Goal: Task Accomplishment & Management: Complete application form

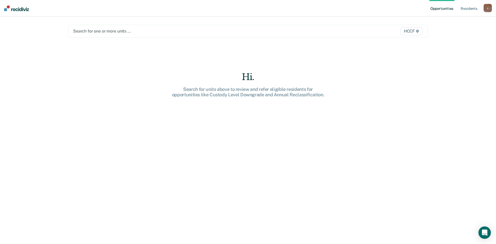
click at [98, 33] on div at bounding box center [195, 31] width 244 height 6
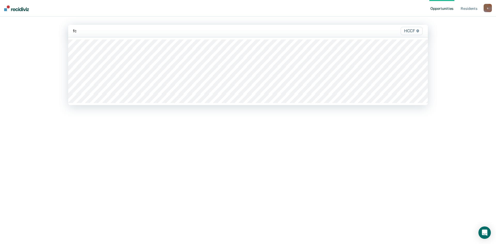
type input "fc1"
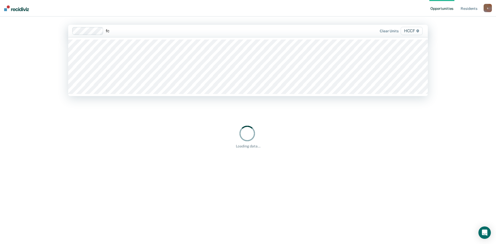
type input "fc2"
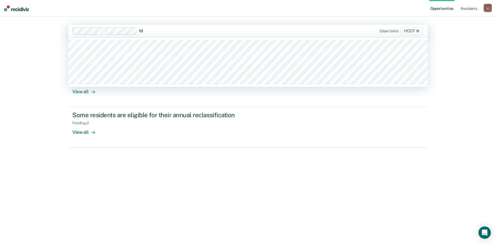
type input "fd1"
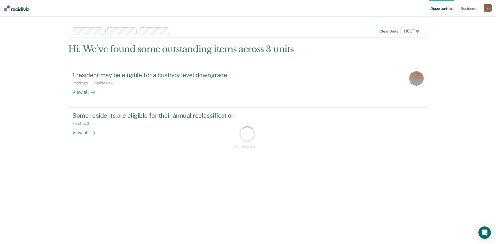
type input "d"
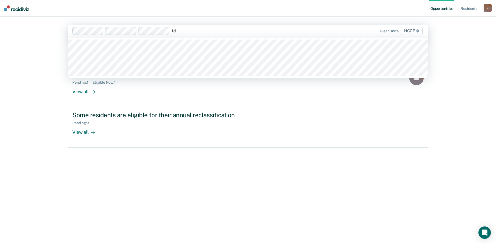
type input "fd2"
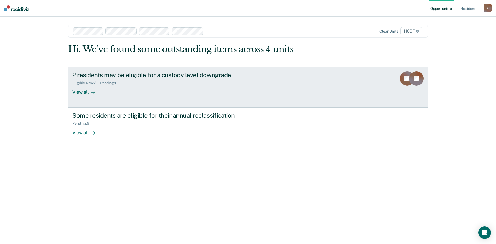
click at [85, 93] on div "View all" at bounding box center [86, 90] width 29 height 10
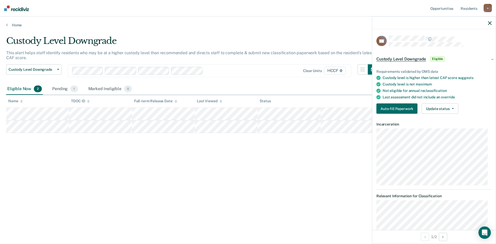
click at [61, 152] on div "Custody Level Downgrade This alert helps staff identify residents who may be at…" at bounding box center [247, 121] width 483 height 170
click at [173, 36] on div "Custody Level Downgrade" at bounding box center [192, 43] width 372 height 15
click at [10, 27] on link "Home" at bounding box center [247, 25] width 483 height 5
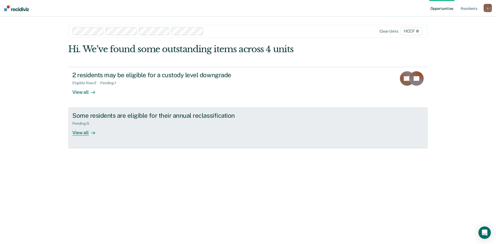
click at [78, 134] on div "View all" at bounding box center [86, 131] width 29 height 10
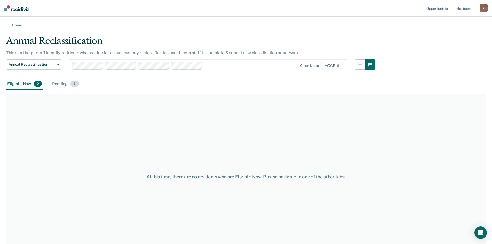
click at [56, 85] on div "Pending 5" at bounding box center [65, 83] width 28 height 11
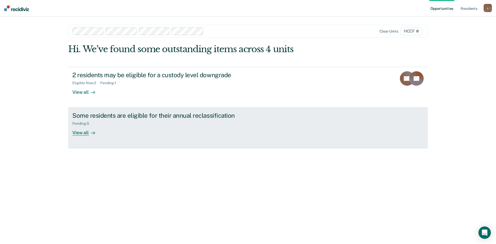
click at [86, 133] on div "View all" at bounding box center [86, 131] width 29 height 10
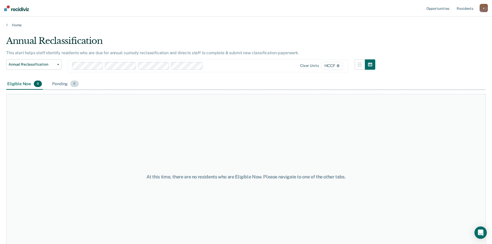
click at [61, 83] on div "Pending 5" at bounding box center [65, 83] width 28 height 11
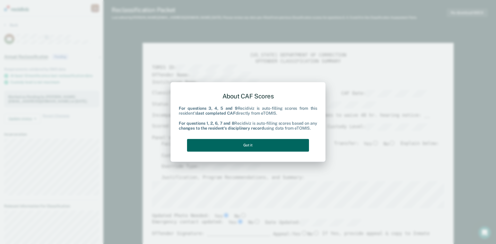
click at [259, 145] on button "Got it" at bounding box center [248, 145] width 122 height 13
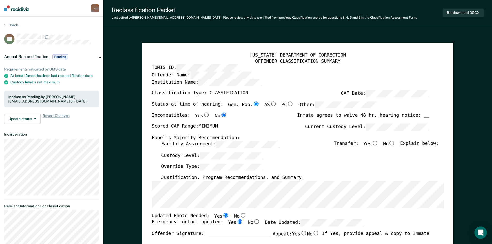
click at [393, 143] on input "No" at bounding box center [391, 143] width 7 height 5
type textarea "x"
radio input "true"
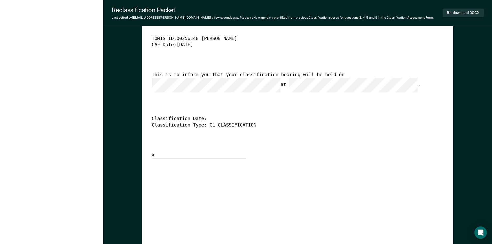
scroll to position [1316, 0]
click at [338, 104] on div "[US_STATE] DEPARTMENT OF CORRECTION CLASSIFICATION HEARING NOTICE TOMIS ID: 002…" at bounding box center [297, 77] width 292 height 158
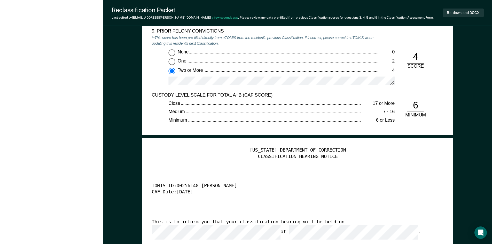
scroll to position [1161, 0]
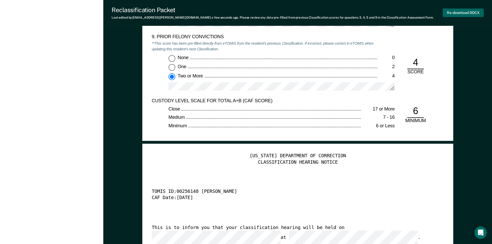
click at [456, 12] on button "Re-download DOCX" at bounding box center [462, 13] width 41 height 9
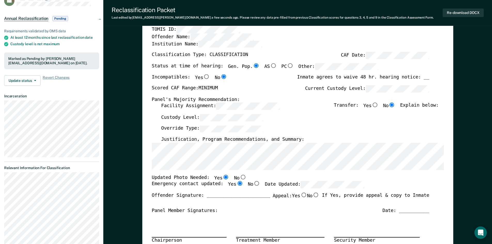
scroll to position [0, 0]
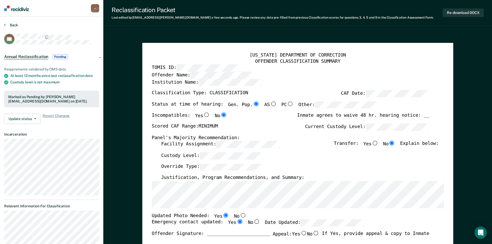
click at [14, 25] on button "Back" at bounding box center [11, 25] width 14 height 5
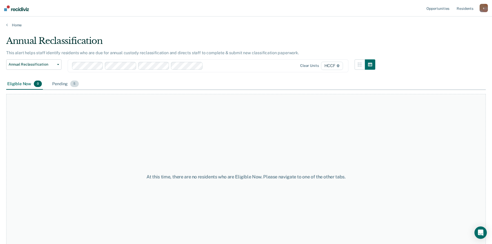
click at [66, 83] on div "Pending 5" at bounding box center [65, 83] width 28 height 11
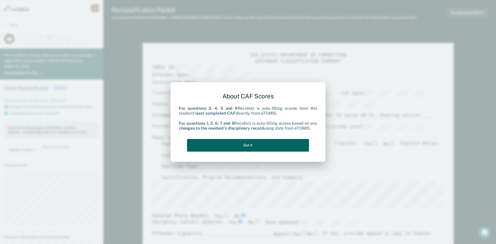
click at [275, 144] on button "Got it" at bounding box center [248, 145] width 122 height 13
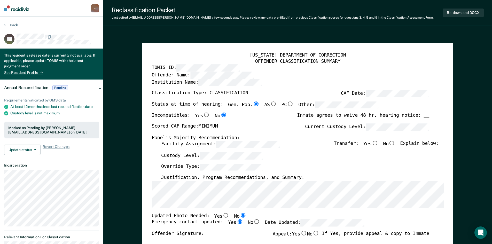
click at [395, 144] on input "No" at bounding box center [391, 143] width 7 height 5
type textarea "x"
radio input "true"
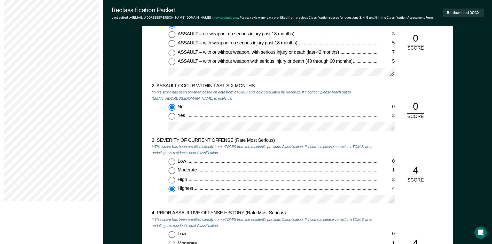
scroll to position [542, 0]
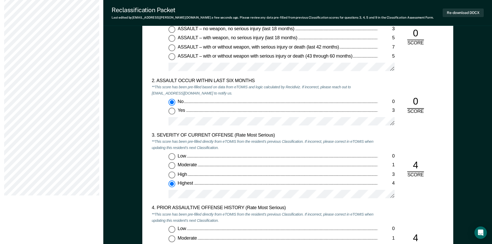
click at [172, 173] on input "High 3" at bounding box center [171, 175] width 7 height 7
type textarea "x"
radio input "true"
radio input "false"
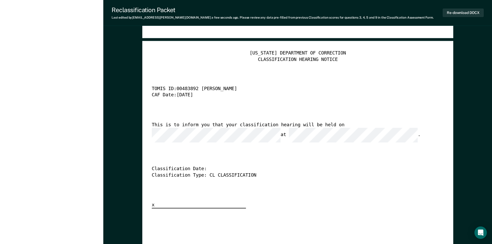
scroll to position [1265, 0]
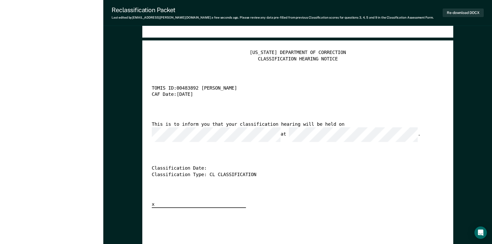
click at [148, 133] on div "[US_STATE] DEPARTMENT OF CORRECTION CLASSIFICATION HEARING NOTICE TOMIS ID: 004…" at bounding box center [297, 242] width 311 height 405
click at [278, 185] on div "[US_STATE] DEPARTMENT OF CORRECTION CLASSIFICATION HEARING NOTICE TOMIS ID: 004…" at bounding box center [297, 129] width 292 height 158
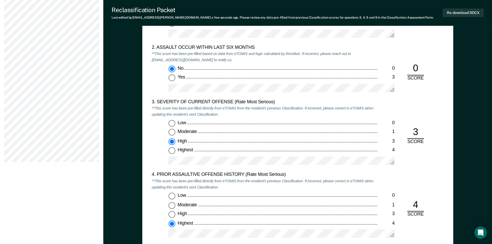
scroll to position [568, 0]
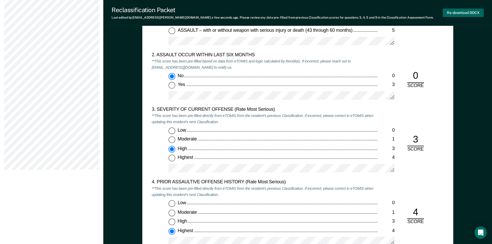
click at [464, 10] on button "Re-download DOCX" at bounding box center [462, 13] width 41 height 9
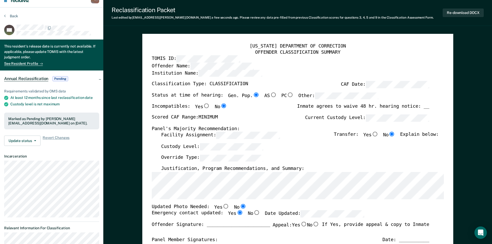
scroll to position [0, 0]
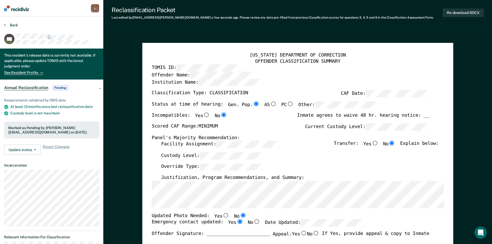
click at [11, 23] on button "Back" at bounding box center [11, 25] width 14 height 5
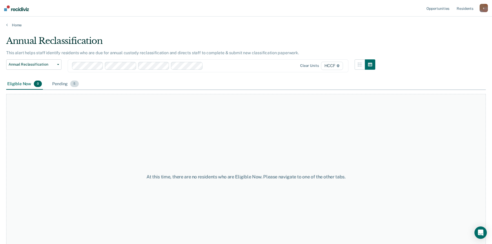
click at [64, 87] on div "Pending 5" at bounding box center [65, 83] width 28 height 11
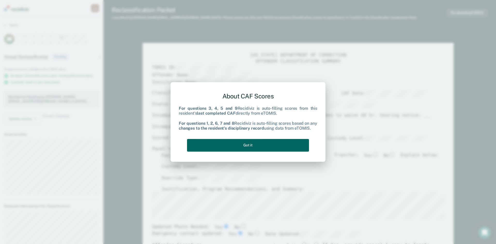
click at [260, 146] on button "Got it" at bounding box center [248, 145] width 122 height 13
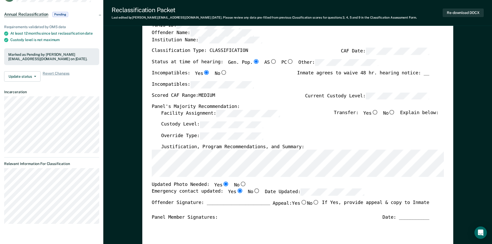
scroll to position [52, 0]
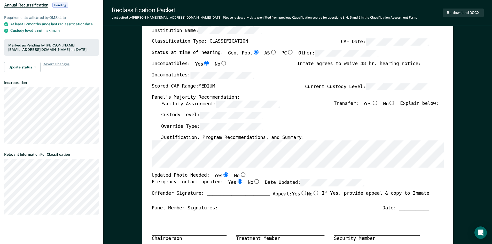
click at [395, 103] on input "No" at bounding box center [391, 103] width 7 height 5
type textarea "x"
radio input "true"
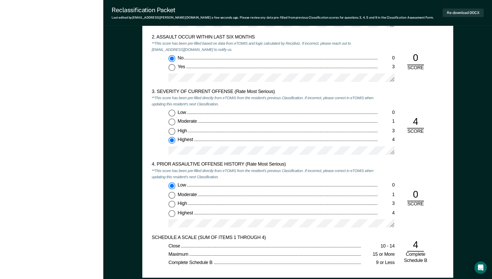
scroll to position [542, 0]
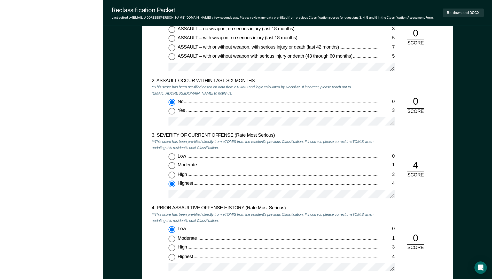
click at [252, 212] on em "**This score has been pre-filled directly from eTOMIS from the resident's previ…" at bounding box center [261, 217] width 221 height 11
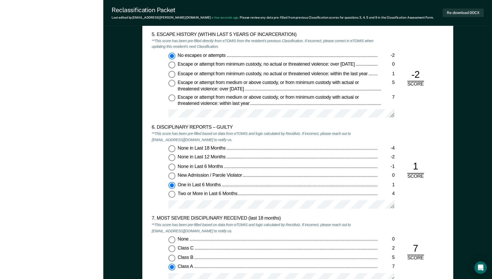
scroll to position [852, 0]
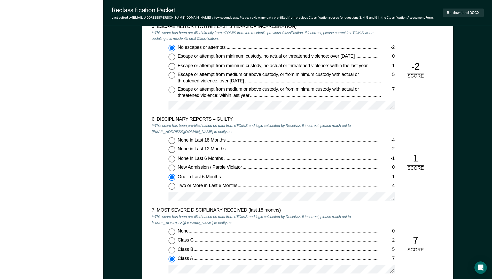
click at [171, 157] on input "None in Last 6 Months -1" at bounding box center [171, 159] width 7 height 7
type textarea "x"
radio input "true"
radio input "false"
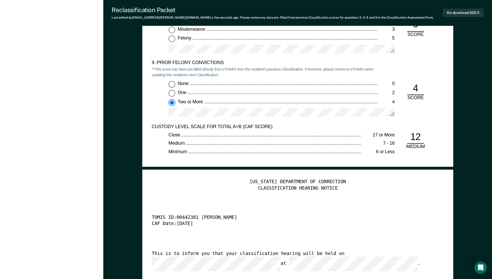
scroll to position [1161, 0]
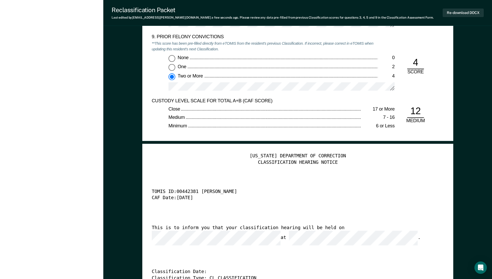
drag, startPoint x: 361, startPoint y: 218, endPoint x: 346, endPoint y: 213, distance: 16.3
click at [361, 217] on div "[US_STATE] DEPARTMENT OF CORRECTION CLASSIFICATION HEARING NOTICE TOMIS ID: 004…" at bounding box center [297, 232] width 292 height 158
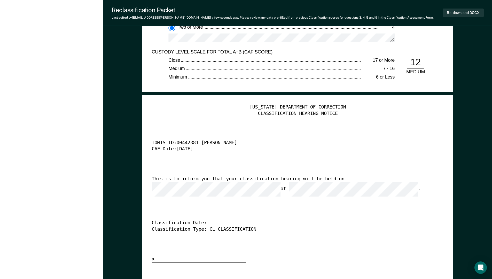
scroll to position [1213, 0]
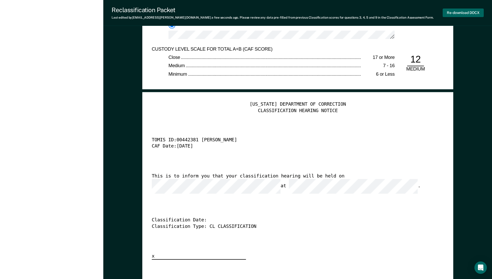
click at [460, 13] on button "Re-download DOCX" at bounding box center [462, 13] width 41 height 9
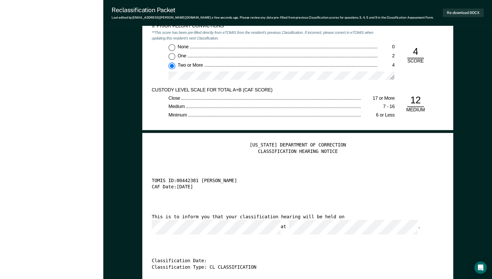
scroll to position [1161, 0]
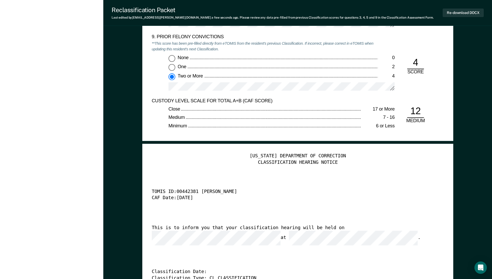
click at [311, 25] on div "Reclassification Packet Last edited by [PERSON_NAME][EMAIL_ADDRESS][PERSON_NAME…" at bounding box center [297, 13] width 388 height 26
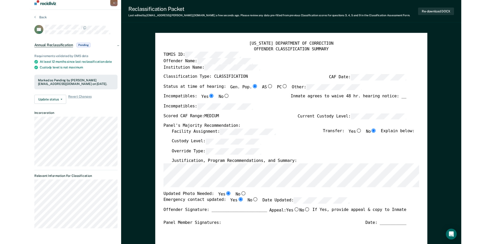
scroll to position [0, 0]
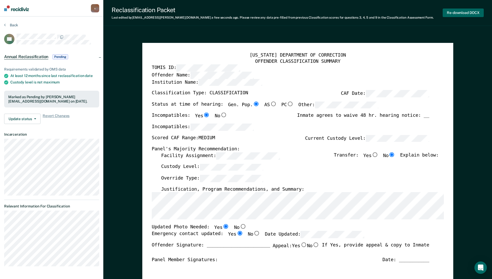
click at [461, 12] on button "Re-download DOCX" at bounding box center [462, 13] width 41 height 9
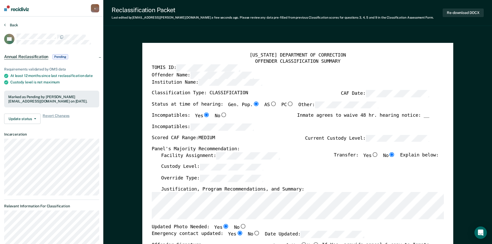
click at [16, 25] on button "Back" at bounding box center [11, 25] width 14 height 5
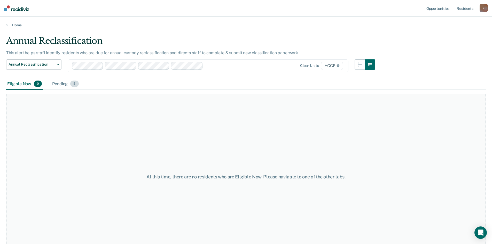
click at [65, 82] on div "Pending 5" at bounding box center [65, 83] width 28 height 11
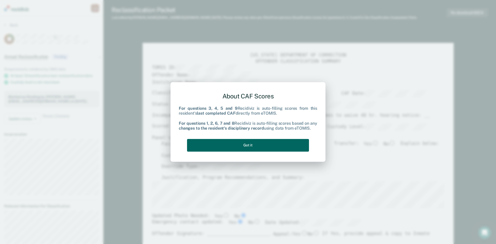
click at [258, 147] on button "Got it" at bounding box center [248, 145] width 122 height 13
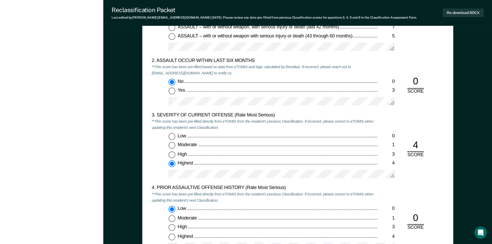
scroll to position [568, 0]
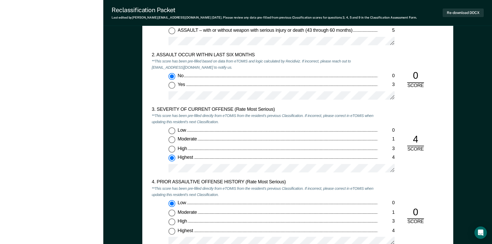
click at [174, 147] on input "High 3" at bounding box center [171, 149] width 7 height 7
type textarea "x"
radio input "true"
radio input "false"
click at [174, 159] on input "Highest 4" at bounding box center [171, 158] width 7 height 7
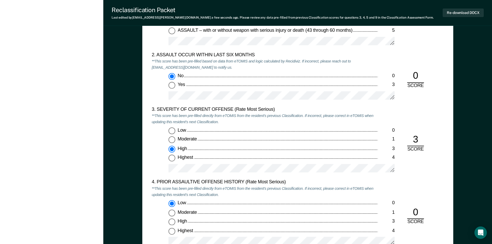
type textarea "x"
radio input "false"
radio input "true"
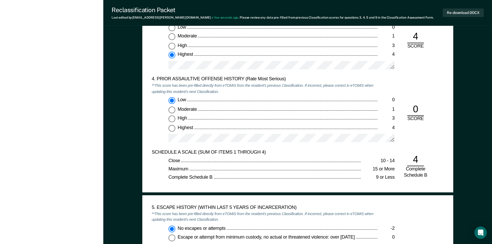
scroll to position [619, 0]
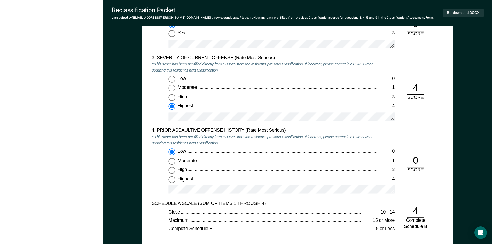
click at [174, 96] on input "High 3" at bounding box center [171, 97] width 7 height 7
type textarea "x"
radio input "true"
radio input "false"
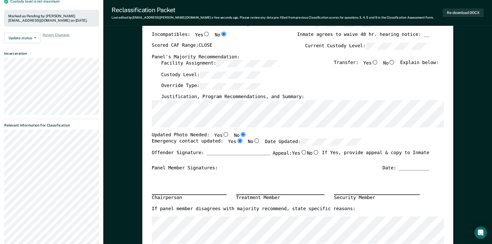
scroll to position [103, 0]
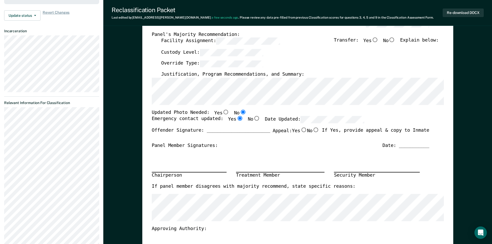
click at [395, 39] on input "No" at bounding box center [391, 40] width 7 height 5
type textarea "x"
radio input "true"
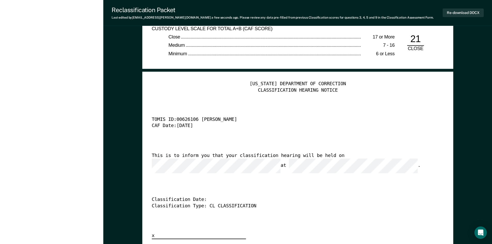
scroll to position [1265, 0]
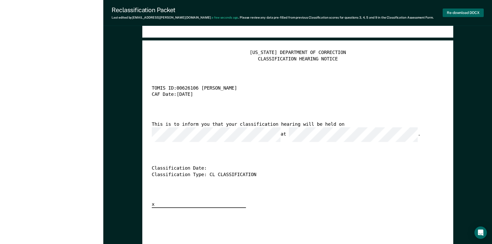
click at [471, 13] on button "Re-download DOCX" at bounding box center [462, 13] width 41 height 9
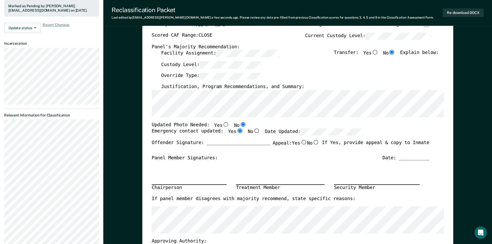
scroll to position [0, 0]
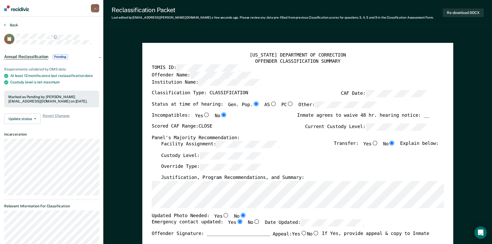
click at [17, 25] on button "Back" at bounding box center [11, 25] width 14 height 5
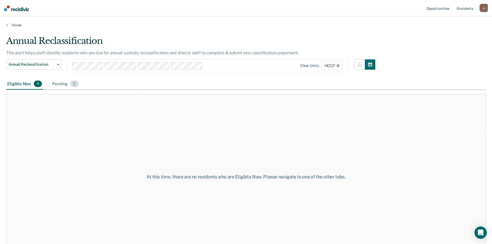
click at [64, 84] on div "Pending 5" at bounding box center [65, 83] width 28 height 11
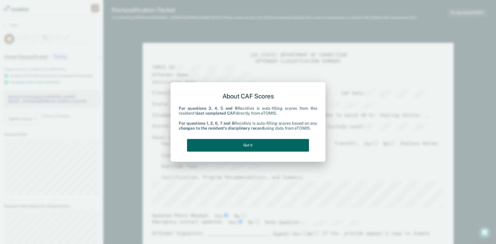
click at [264, 146] on button "Got it" at bounding box center [248, 145] width 122 height 13
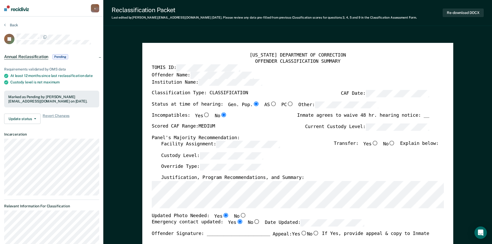
click at [393, 144] on input "No" at bounding box center [391, 143] width 7 height 5
type textarea "x"
radio input "true"
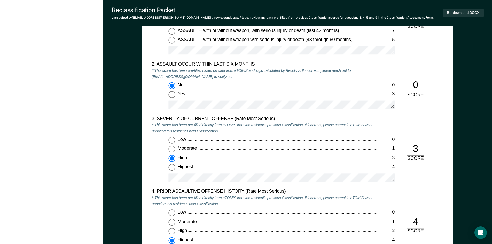
scroll to position [568, 0]
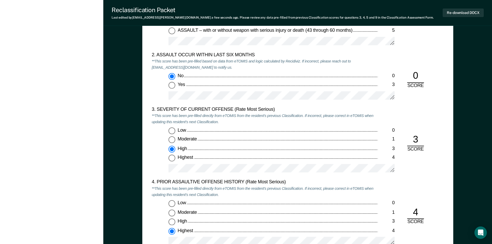
click at [173, 156] on input "Highest 4" at bounding box center [171, 158] width 7 height 7
type textarea "x"
radio input "false"
radio input "true"
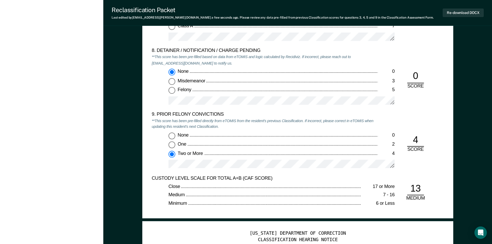
scroll to position [1110, 0]
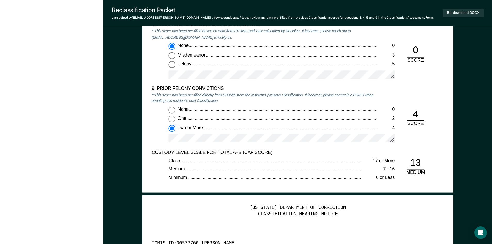
drag, startPoint x: 210, startPoint y: 95, endPoint x: 238, endPoint y: 154, distance: 65.7
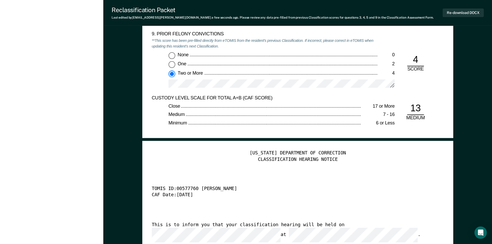
scroll to position [1161, 0]
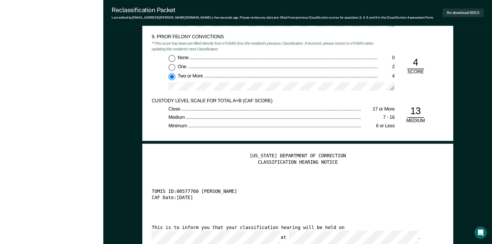
click at [166, 87] on div "None 0 One 2 Two or More 4" at bounding box center [264, 75] width 226 height 41
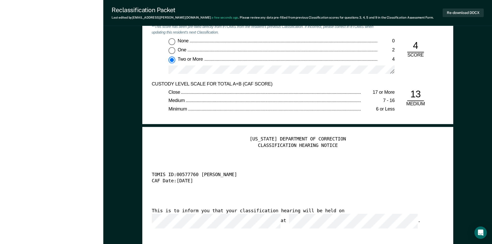
scroll to position [1239, 0]
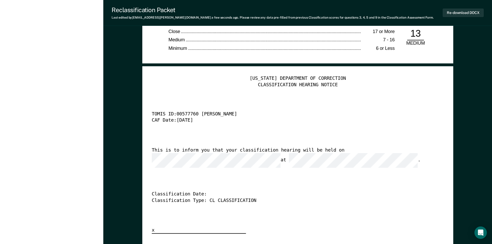
click at [317, 150] on div "This is to inform you that your classification hearing will be held on at ." at bounding box center [289, 157] width 277 height 21
click at [240, 197] on div "Classification Type: CL CLASSIFICATION" at bounding box center [289, 200] width 277 height 6
click at [470, 12] on button "Re-download DOCX" at bounding box center [462, 13] width 41 height 9
type textarea "x"
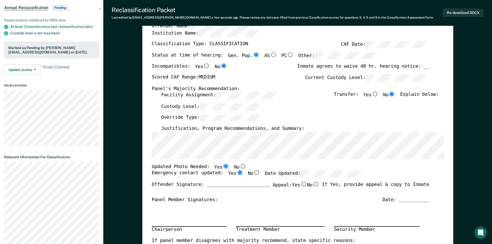
scroll to position [0, 0]
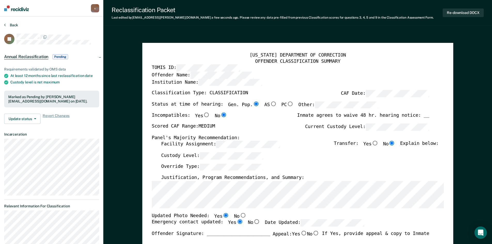
click at [14, 26] on button "Back" at bounding box center [11, 25] width 14 height 5
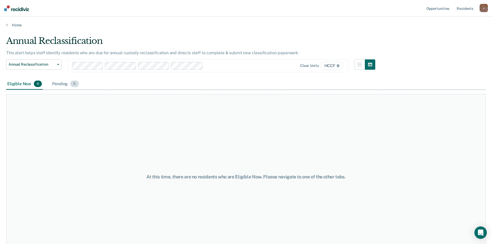
click at [60, 83] on div "Pending 5" at bounding box center [65, 83] width 28 height 11
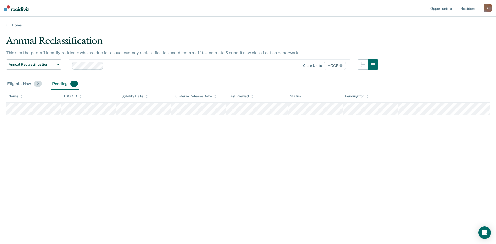
click at [35, 83] on span "0" at bounding box center [38, 84] width 8 height 7
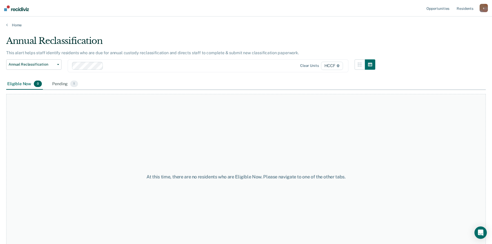
click at [23, 85] on div "Eligible Now 0" at bounding box center [24, 83] width 37 height 11
click at [29, 63] on span "Annual Reclassification" at bounding box center [32, 64] width 46 height 4
click at [13, 25] on link "Home" at bounding box center [245, 25] width 479 height 5
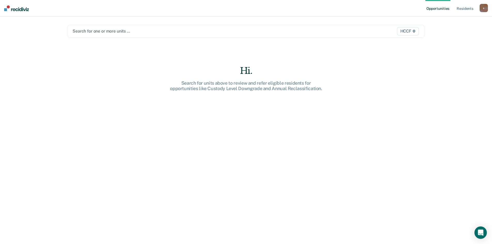
click at [51, 54] on div "Opportunities Resident s [EMAIL_ADDRESS][PERSON_NAME][DOMAIN_NAME] s Profile Ho…" at bounding box center [246, 122] width 492 height 244
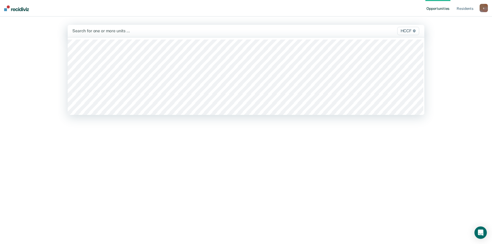
click at [111, 31] on div at bounding box center [193, 31] width 243 height 6
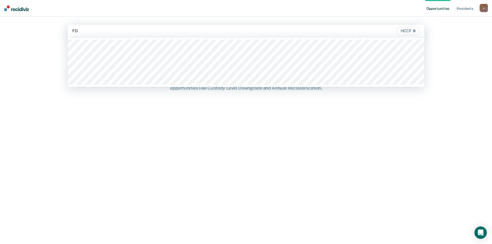
type input "FD1"
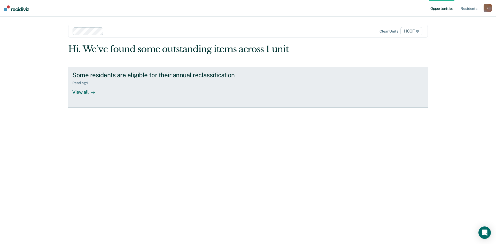
click at [85, 91] on div "View all" at bounding box center [86, 90] width 29 height 10
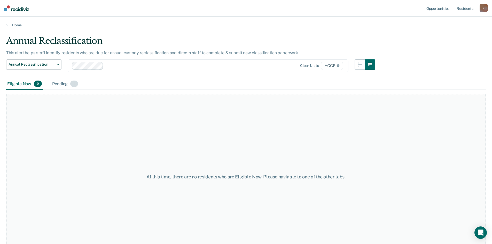
click at [67, 84] on div "Pending 1" at bounding box center [65, 83] width 28 height 11
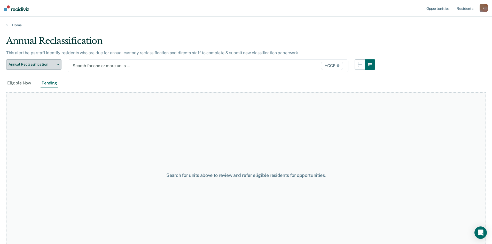
click at [57, 65] on icon "button" at bounding box center [58, 64] width 2 height 1
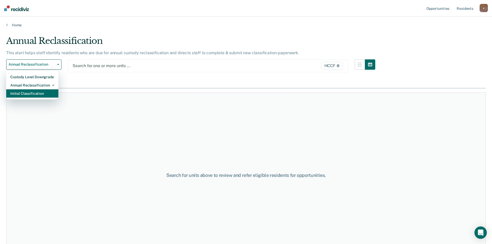
click at [38, 91] on div "Initial Classification" at bounding box center [32, 93] width 44 height 8
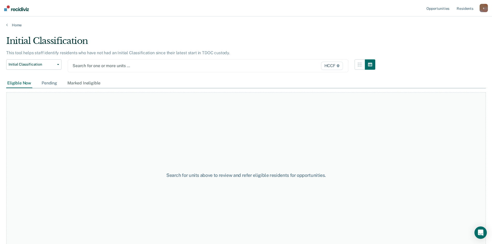
click at [45, 82] on div "Pending" at bounding box center [50, 83] width 18 height 10
click at [24, 83] on div "Eligible Now" at bounding box center [19, 83] width 26 height 10
click at [55, 62] on button "Initial Classification" at bounding box center [33, 64] width 55 height 10
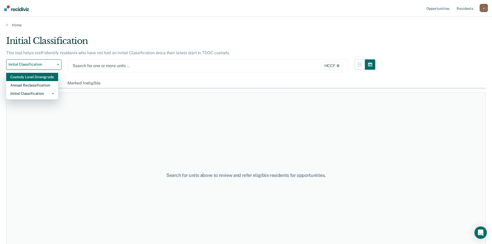
click at [54, 75] on button "Custody Level Downgrade" at bounding box center [32, 77] width 52 height 8
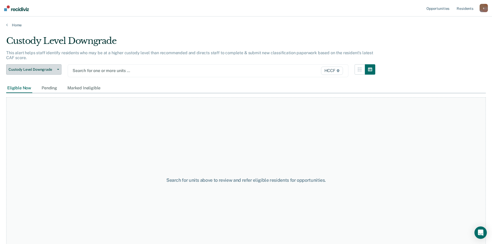
click at [58, 68] on button "Custody Level Downgrade" at bounding box center [33, 69] width 55 height 10
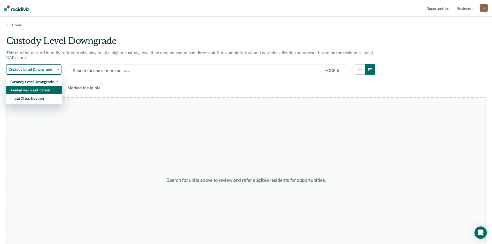
click at [38, 89] on div "Annual Reclassification" at bounding box center [34, 90] width 48 height 8
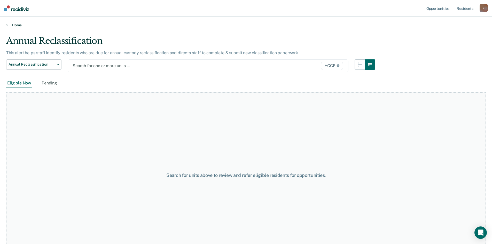
click at [17, 26] on link "Home" at bounding box center [245, 25] width 479 height 5
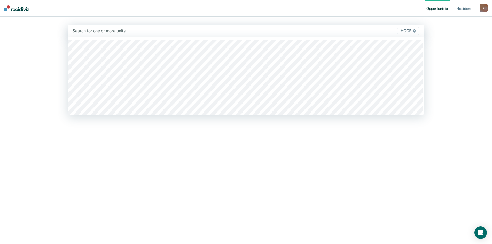
click at [107, 30] on div at bounding box center [193, 31] width 243 height 6
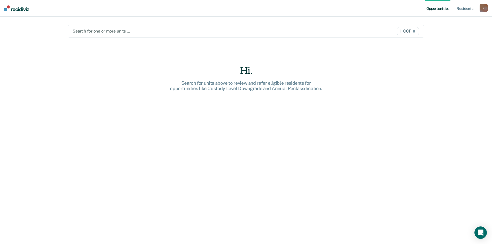
click at [131, 32] on div at bounding box center [194, 31] width 242 height 6
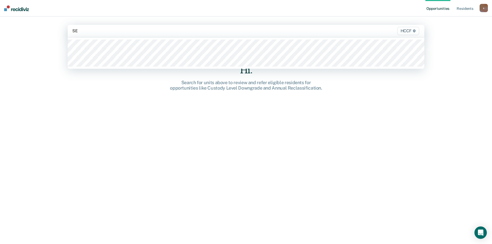
type input "SEG"
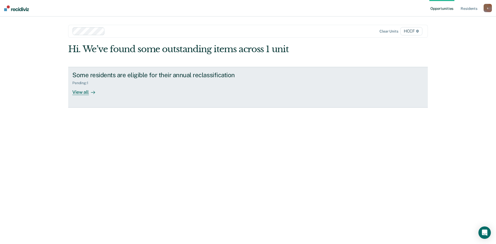
click at [87, 94] on div "View all" at bounding box center [86, 90] width 29 height 10
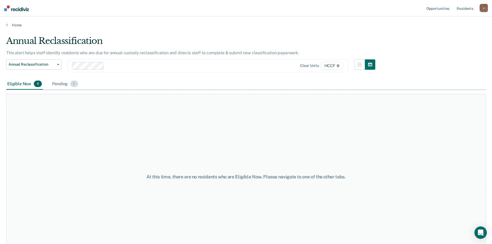
click at [69, 84] on div "Pending 1" at bounding box center [65, 83] width 28 height 11
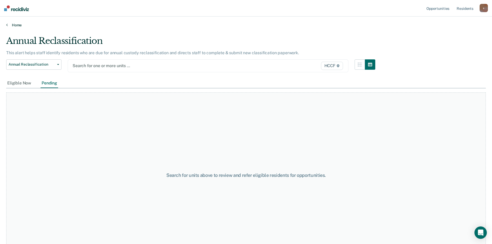
click at [17, 26] on link "Home" at bounding box center [245, 25] width 479 height 5
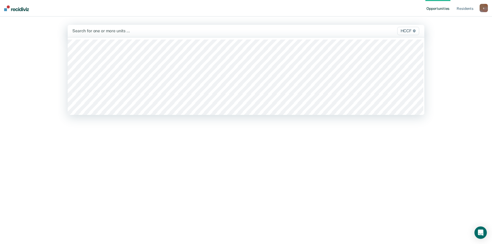
drag, startPoint x: 106, startPoint y: 27, endPoint x: 105, endPoint y: 31, distance: 4.2
click at [106, 27] on div "Search for one or more units … HCCF" at bounding box center [246, 31] width 356 height 12
click at [101, 30] on div at bounding box center [193, 31] width 243 height 6
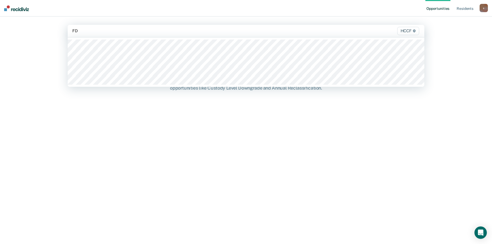
type input "FD1"
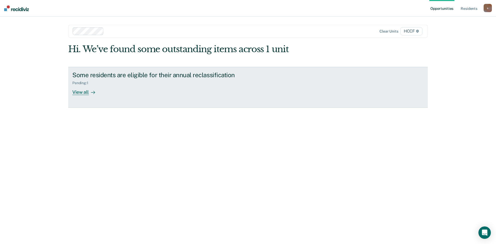
click at [83, 95] on link "Some residents are eligible for their annual reclassification Pending : 1 View …" at bounding box center [247, 87] width 359 height 41
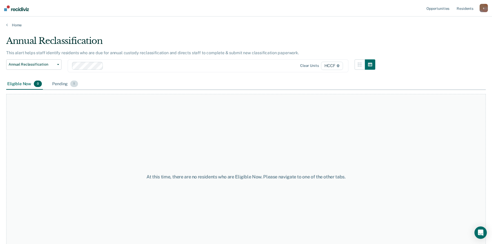
click at [60, 82] on div "Pending 1" at bounding box center [65, 83] width 28 height 11
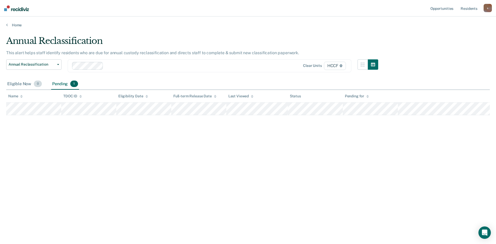
click at [32, 82] on div "Eligible Now 0" at bounding box center [24, 83] width 37 height 11
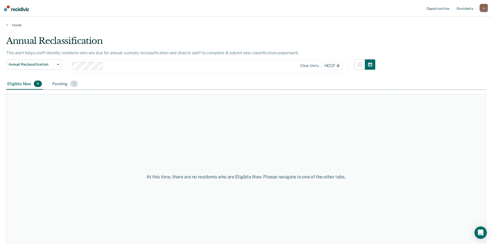
click at [63, 84] on div "Pending 1" at bounding box center [65, 83] width 28 height 11
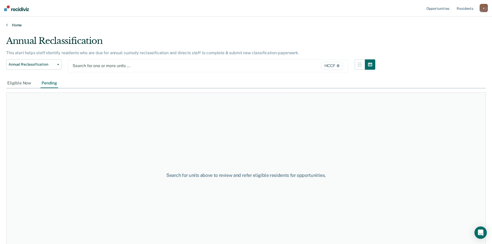
click at [10, 24] on link "Home" at bounding box center [245, 25] width 479 height 5
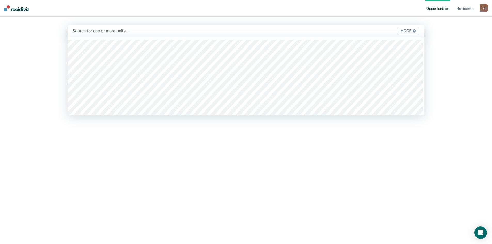
click at [110, 31] on div at bounding box center [193, 31] width 243 height 6
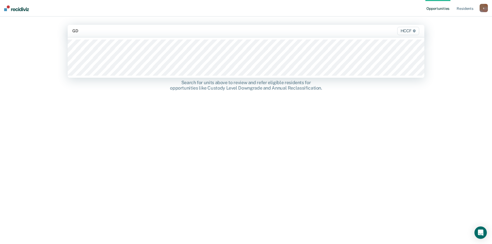
type input "GD1"
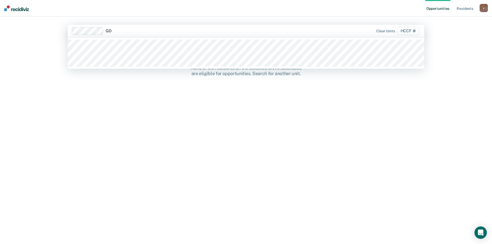
type input "GD2"
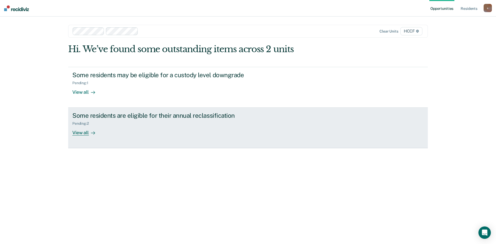
click at [79, 134] on div "View all" at bounding box center [86, 131] width 29 height 10
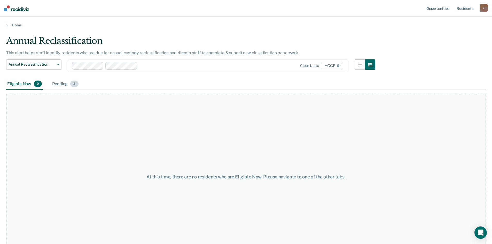
click at [63, 82] on div "Pending 2" at bounding box center [65, 83] width 28 height 11
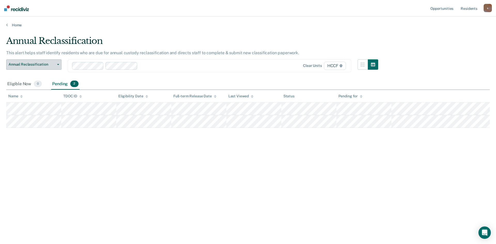
click at [54, 65] on span "Annual Reclassification" at bounding box center [32, 64] width 46 height 4
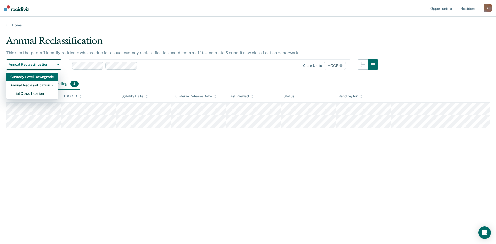
click at [47, 77] on div "Custody Level Downgrade" at bounding box center [32, 77] width 44 height 8
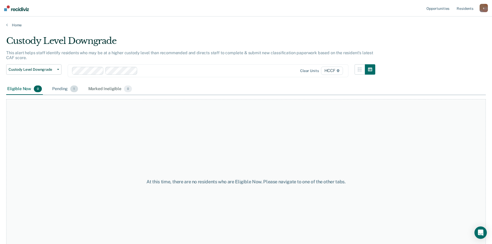
click at [61, 88] on div "Pending 1" at bounding box center [65, 88] width 28 height 11
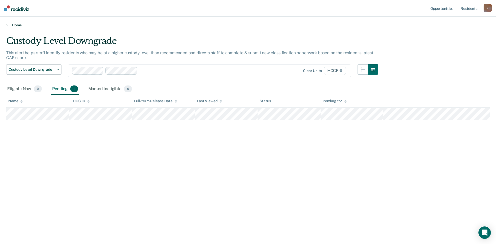
click at [13, 24] on link "Home" at bounding box center [247, 25] width 483 height 5
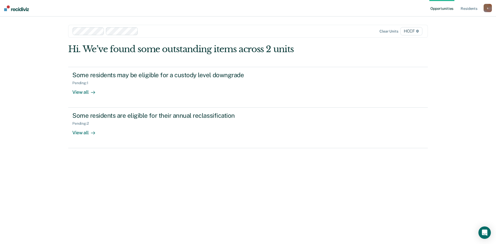
click at [13, 24] on div "Opportunities Resident s [EMAIL_ADDRESS][PERSON_NAME][DOMAIN_NAME] s Profile Ho…" at bounding box center [248, 122] width 496 height 244
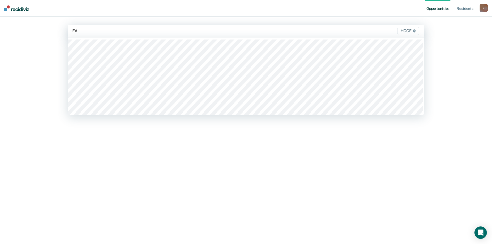
type input "FA1"
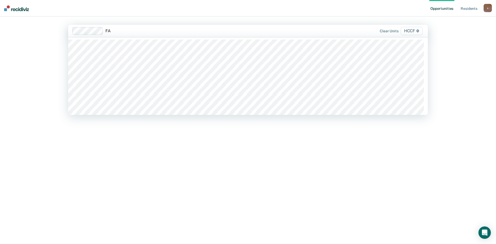
type input "FA2"
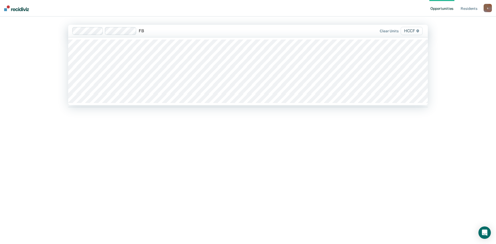
type input "FB1"
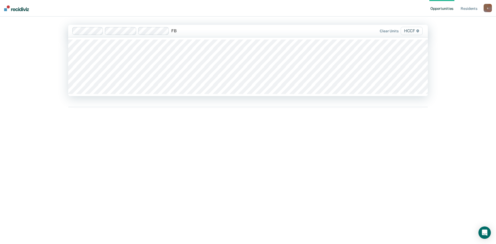
type input "FB2"
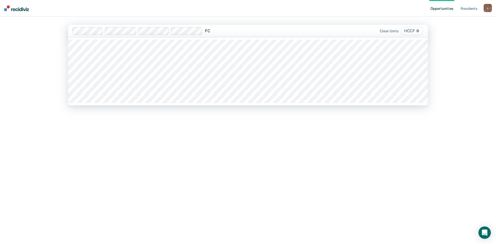
type input "FC1"
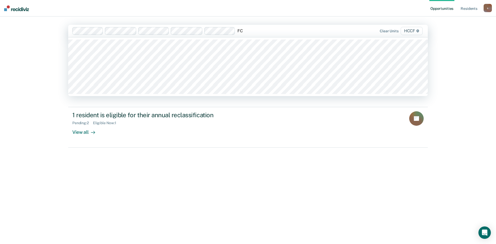
type input "FC2"
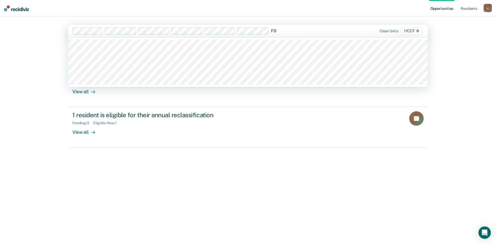
type input "FD1"
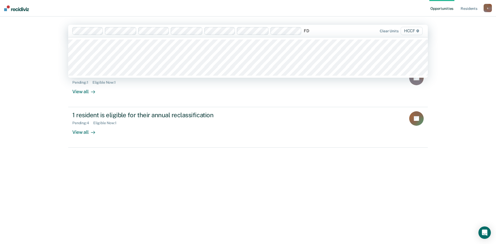
type input "FD2"
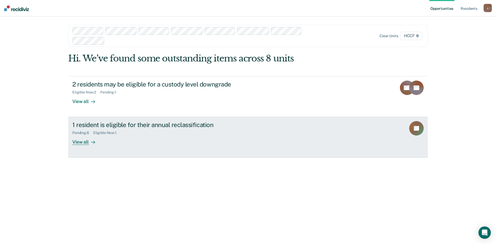
click at [84, 147] on link "1 resident is eligible for their annual reclassification Pending : 6 Eligible N…" at bounding box center [247, 137] width 359 height 41
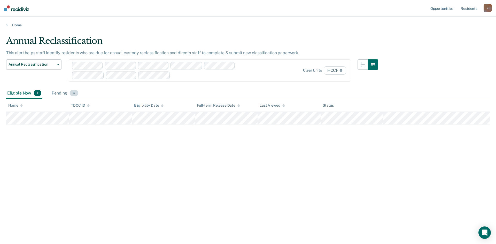
click at [61, 92] on div "Pending 6" at bounding box center [65, 93] width 28 height 11
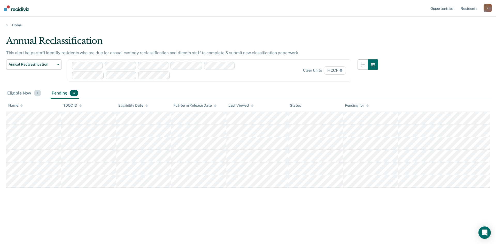
click at [22, 91] on div "Eligible Now 1" at bounding box center [24, 93] width 36 height 11
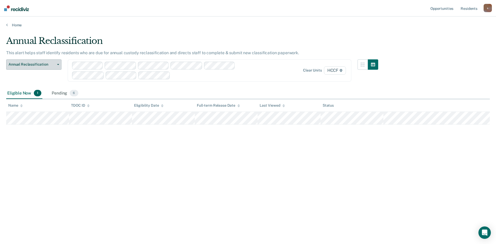
click at [40, 63] on span "Annual Reclassification" at bounding box center [32, 64] width 46 height 4
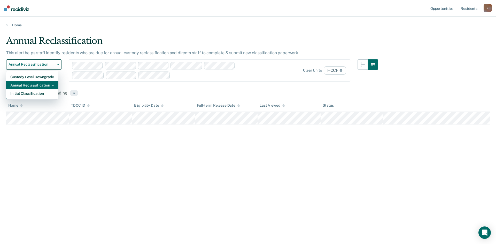
click at [33, 86] on div "Annual Reclassification" at bounding box center [32, 85] width 44 height 8
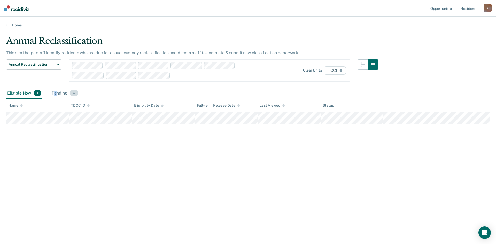
click at [55, 92] on div "Pending 6" at bounding box center [65, 93] width 28 height 11
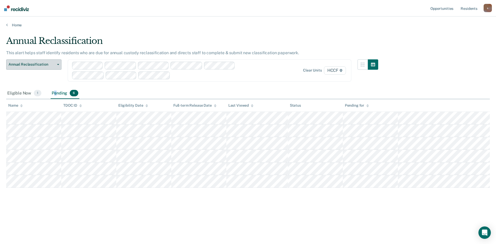
click at [39, 63] on span "Annual Reclassification" at bounding box center [32, 64] width 46 height 4
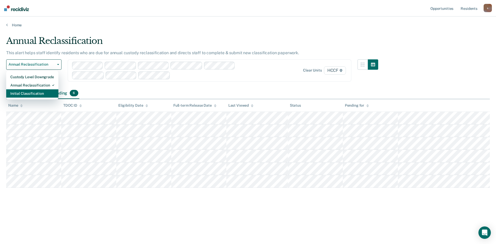
click at [29, 94] on div "Initial Classification" at bounding box center [32, 93] width 44 height 8
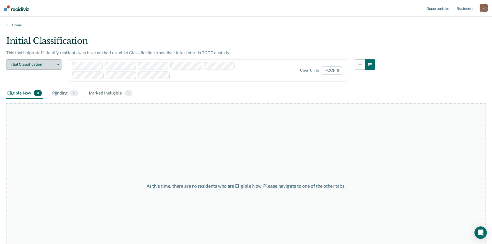
click at [41, 61] on button "Initial Classification" at bounding box center [33, 64] width 55 height 10
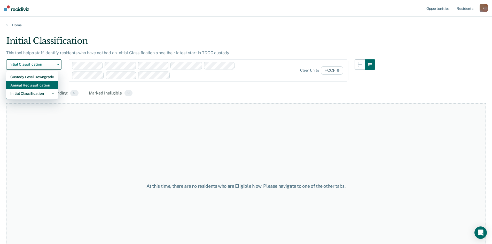
click at [33, 84] on div "Annual Reclassification" at bounding box center [32, 85] width 44 height 8
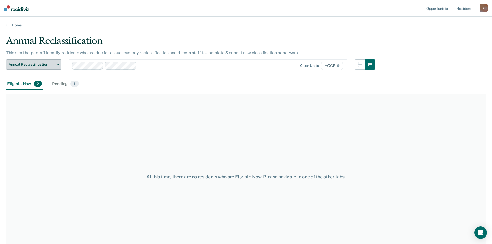
click at [48, 64] on span "Annual Reclassification" at bounding box center [32, 64] width 46 height 4
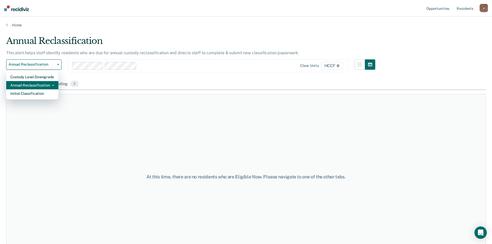
click at [41, 85] on div "Annual Reclassification" at bounding box center [32, 85] width 44 height 8
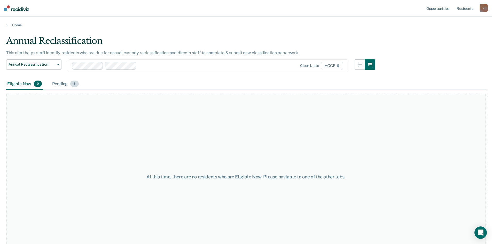
click at [60, 85] on div "Pending 3" at bounding box center [65, 83] width 28 height 11
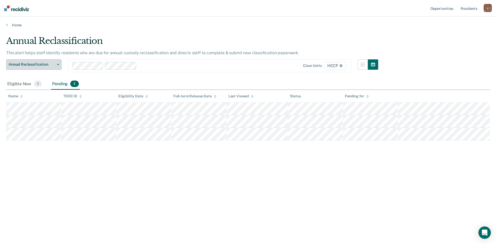
click at [59, 65] on icon "button" at bounding box center [58, 64] width 2 height 1
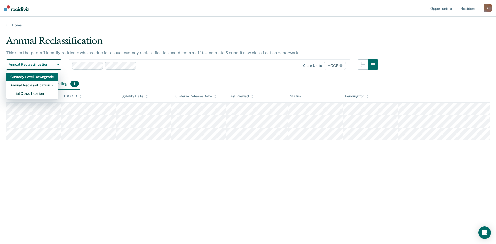
click at [47, 76] on div "Custody Level Downgrade" at bounding box center [32, 77] width 44 height 8
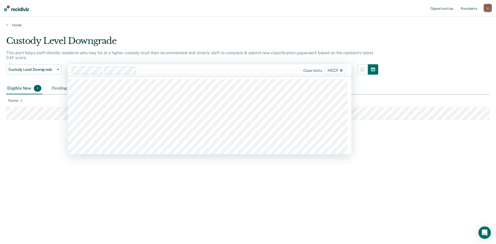
click at [148, 72] on div at bounding box center [200, 70] width 125 height 6
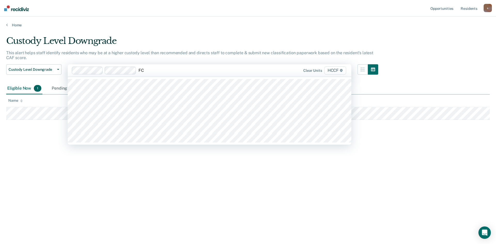
type input "FC1"
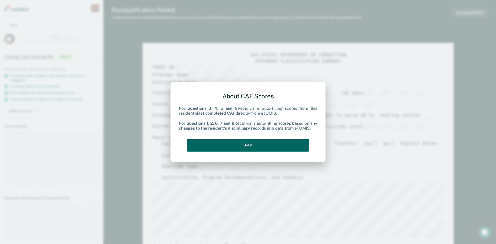
click at [258, 142] on button "Got it" at bounding box center [248, 145] width 122 height 13
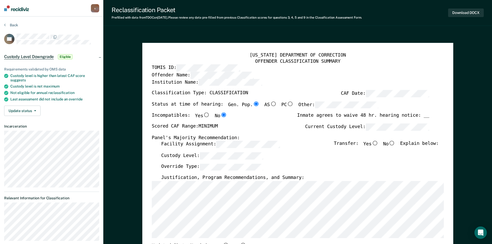
click at [395, 143] on input "No" at bounding box center [391, 143] width 7 height 5
type textarea "x"
radio input "true"
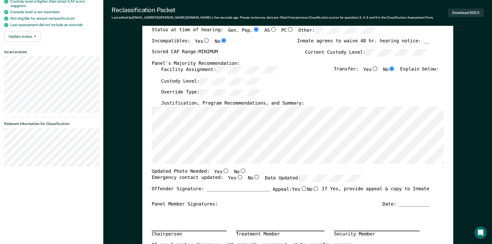
scroll to position [77, 0]
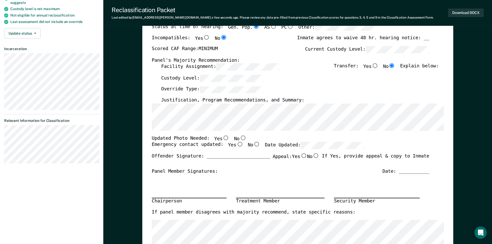
click at [239, 138] on input "No" at bounding box center [242, 137] width 7 height 5
type textarea "x"
radio input "true"
click at [236, 145] on input "Yes" at bounding box center [239, 144] width 7 height 5
type textarea "x"
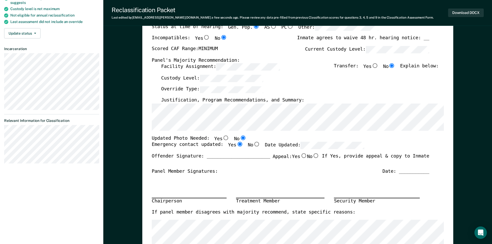
radio input "true"
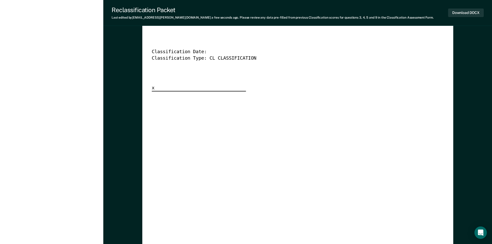
scroll to position [1419, 0]
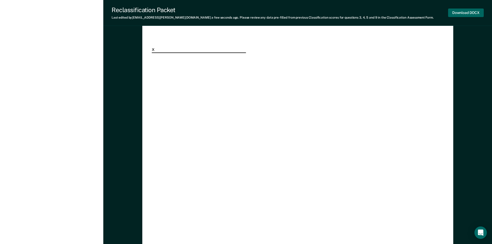
click at [471, 13] on button "Download DOCX" at bounding box center [466, 13] width 36 height 9
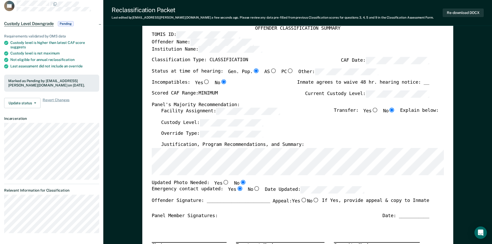
scroll to position [0, 0]
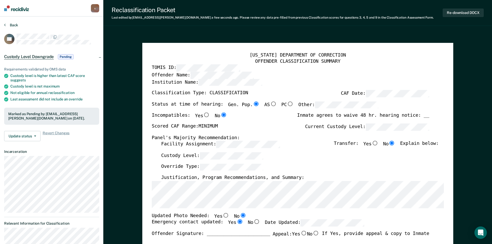
click at [13, 25] on button "Back" at bounding box center [11, 25] width 14 height 5
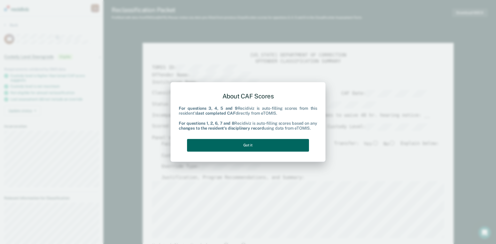
click at [269, 142] on button "Got it" at bounding box center [248, 145] width 122 height 13
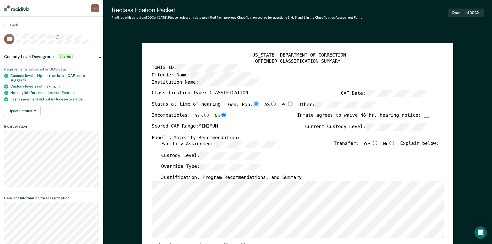
click at [394, 142] on input "No" at bounding box center [391, 143] width 7 height 5
type textarea "x"
radio input "true"
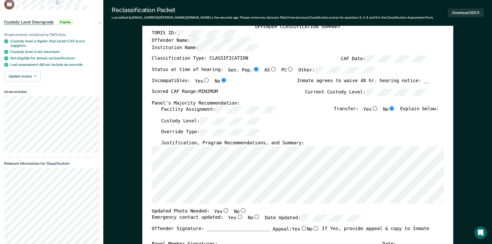
scroll to position [52, 0]
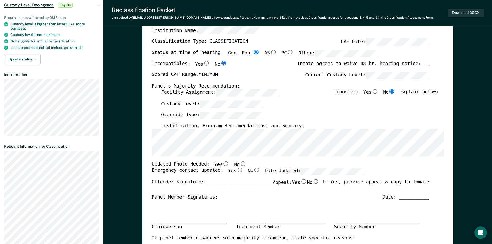
click at [222, 163] on input "Yes" at bounding box center [225, 163] width 7 height 5
type textarea "x"
radio input "true"
drag, startPoint x: 233, startPoint y: 170, endPoint x: 262, endPoint y: 168, distance: 29.0
click at [236, 170] on input "Yes" at bounding box center [239, 170] width 7 height 5
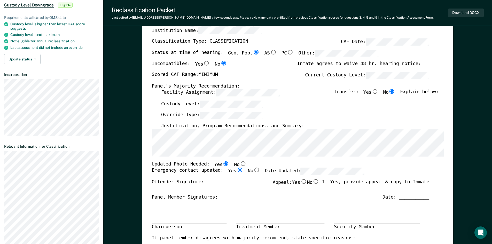
type textarea "x"
radio input "true"
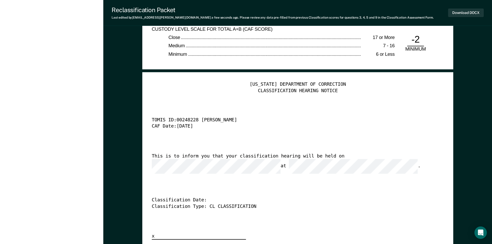
scroll to position [1239, 0]
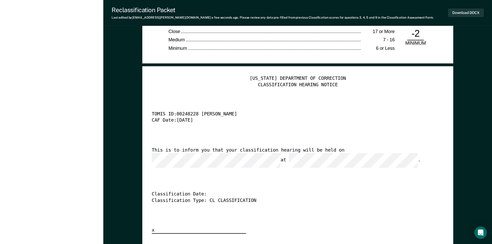
click at [381, 129] on div "[US_STATE] DEPARTMENT OF CORRECTION CLASSIFICATION HEARING NOTICE TOMIS ID: 002…" at bounding box center [297, 155] width 292 height 158
click at [466, 14] on button "Download DOCX" at bounding box center [466, 13] width 36 height 9
type textarea "x"
